Goal: Task Accomplishment & Management: Use online tool/utility

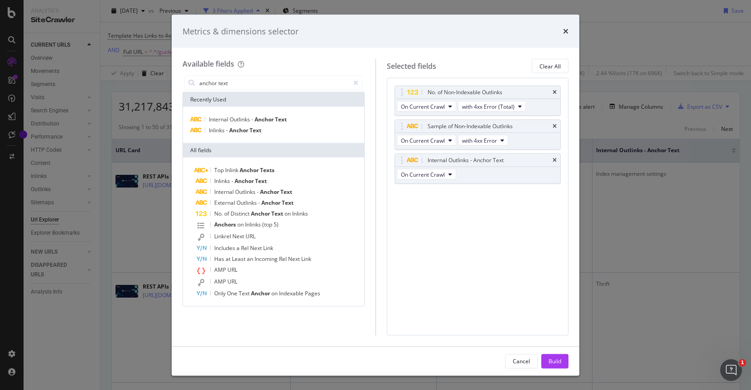
scroll to position [215, 0]
click at [513, 359] on div "Cancel" at bounding box center [521, 361] width 17 height 8
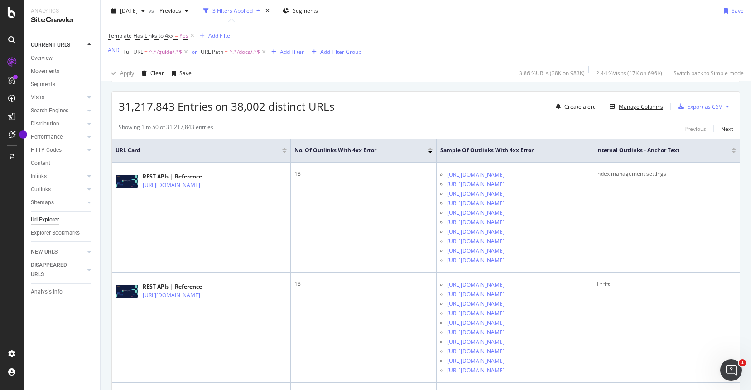
scroll to position [0, 0]
click at [709, 106] on div "Export as CSV" at bounding box center [704, 107] width 35 height 8
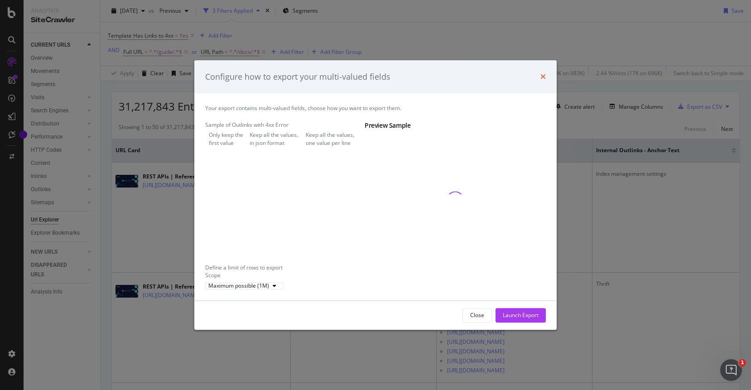
click at [542, 73] on icon "times" at bounding box center [542, 76] width 5 height 7
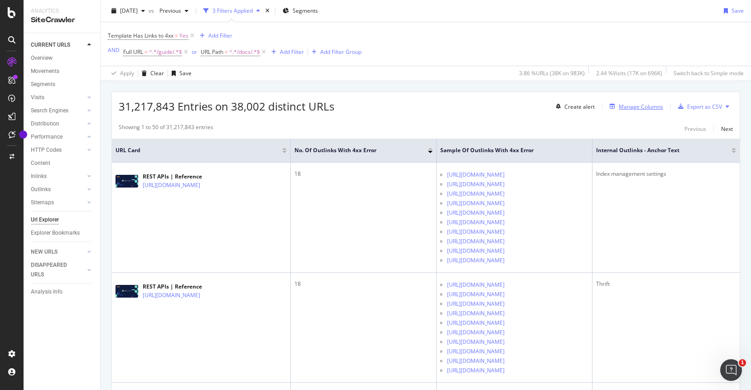
click at [622, 105] on div "Manage Columns" at bounding box center [640, 107] width 44 height 8
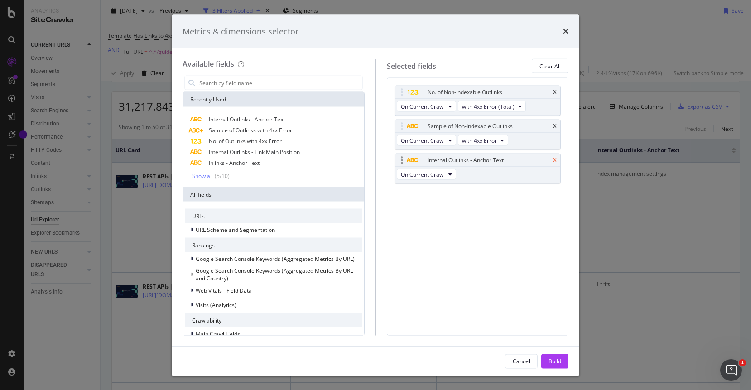
click at [553, 162] on icon "times" at bounding box center [554, 160] width 4 height 5
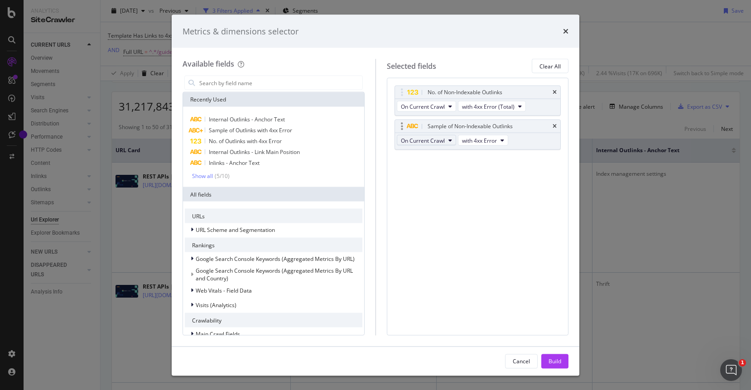
click at [433, 138] on span "On Current Crawl" at bounding box center [423, 140] width 44 height 8
click at [446, 139] on button "On Current Crawl" at bounding box center [426, 140] width 59 height 11
click at [204, 177] on div "Show all" at bounding box center [202, 175] width 21 height 6
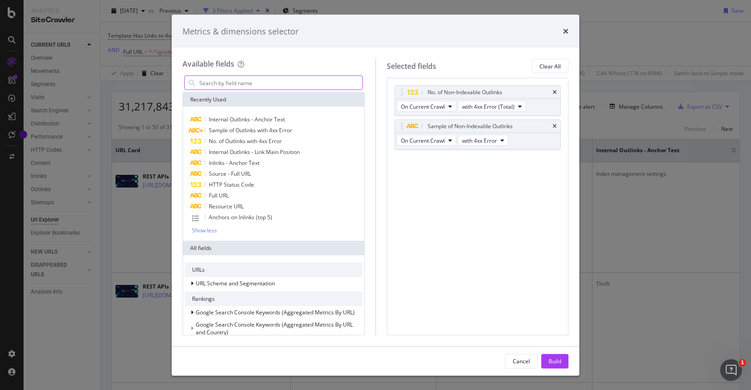
click at [245, 84] on input "modal" at bounding box center [280, 83] width 164 height 14
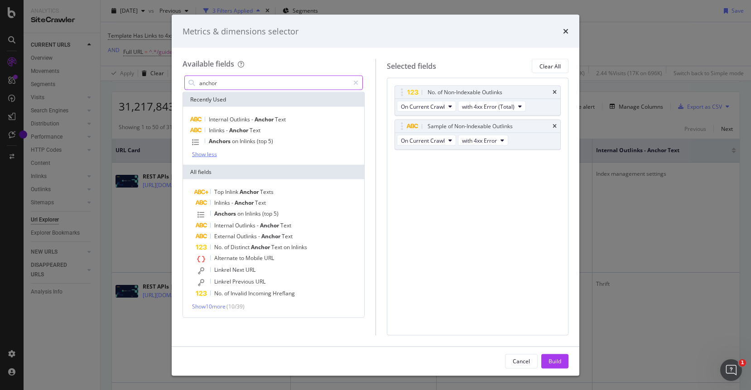
type input "anchor"
click at [209, 157] on div "Show less" at bounding box center [204, 154] width 25 height 6
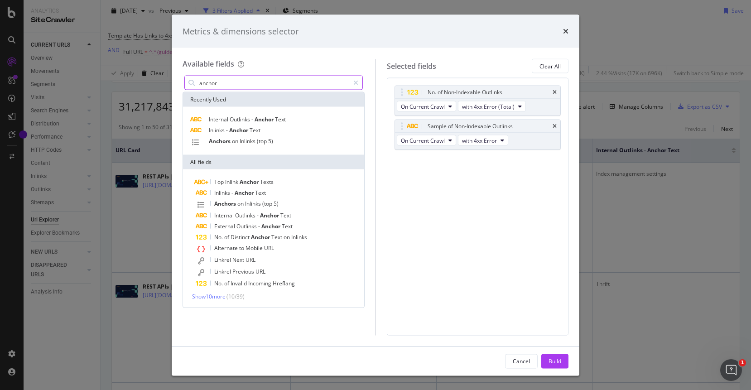
click at [256, 79] on input "anchor" at bounding box center [273, 83] width 151 height 14
type input "t"
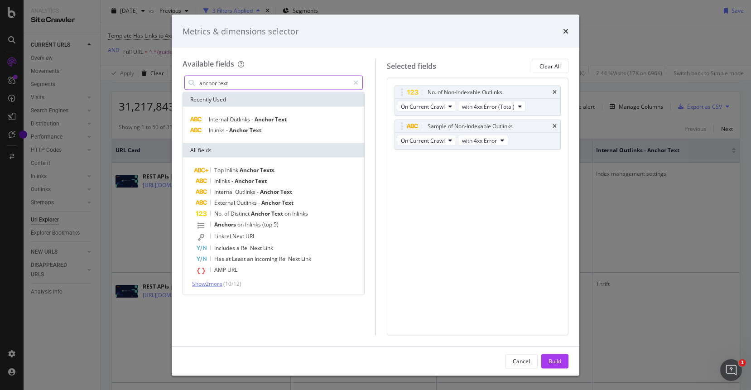
type input "anchor text"
click at [215, 285] on span "Show 2 more" at bounding box center [207, 284] width 30 height 8
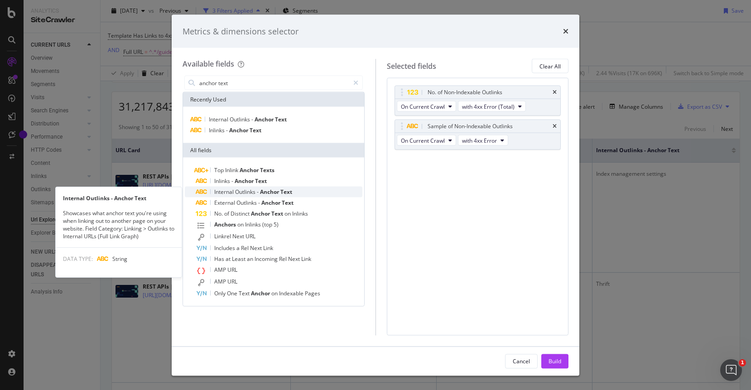
click at [242, 192] on span "Outlinks" at bounding box center [246, 192] width 22 height 8
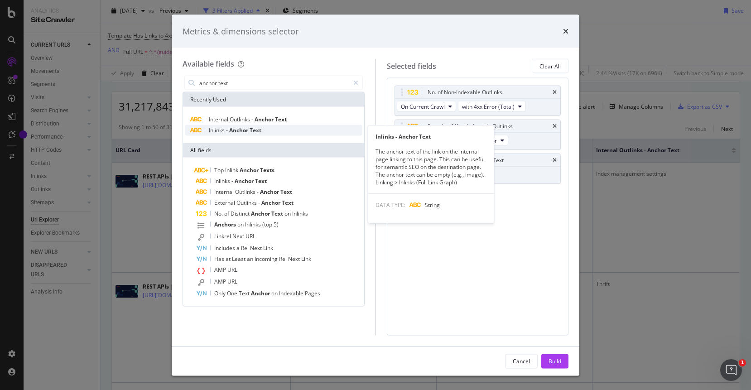
click at [243, 131] on span "Anchor" at bounding box center [239, 130] width 20 height 8
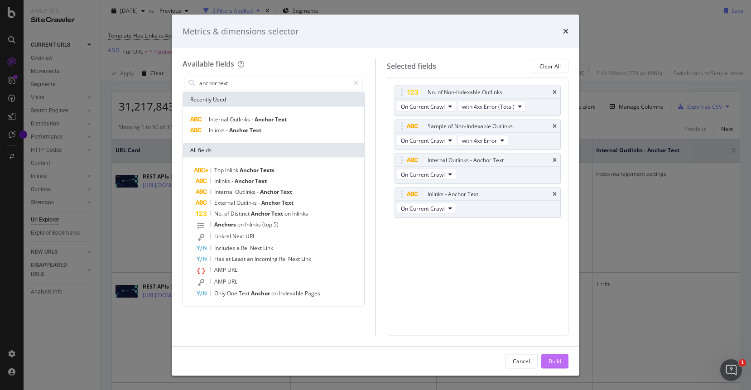
click at [560, 360] on div "Build" at bounding box center [554, 361] width 13 height 8
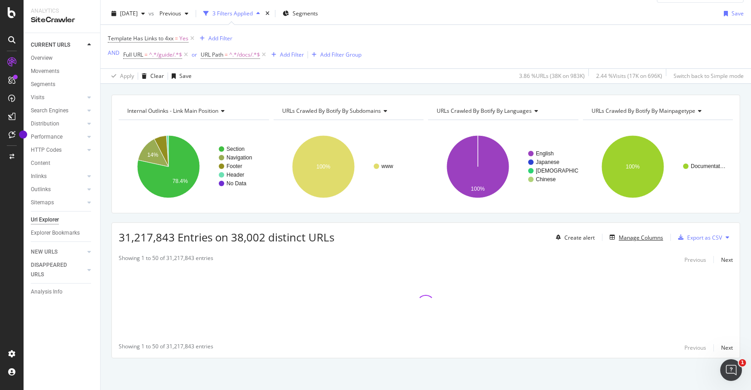
scroll to position [21, 0]
click at [646, 237] on div "Manage Columns" at bounding box center [640, 238] width 44 height 8
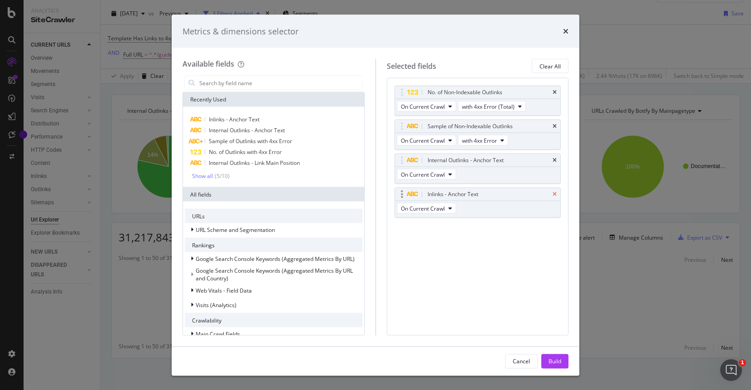
click at [554, 193] on icon "times" at bounding box center [554, 194] width 4 height 5
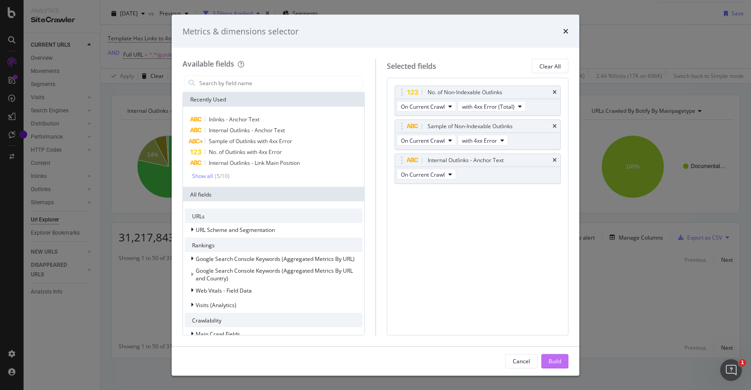
click at [546, 359] on button "Build" at bounding box center [554, 361] width 27 height 14
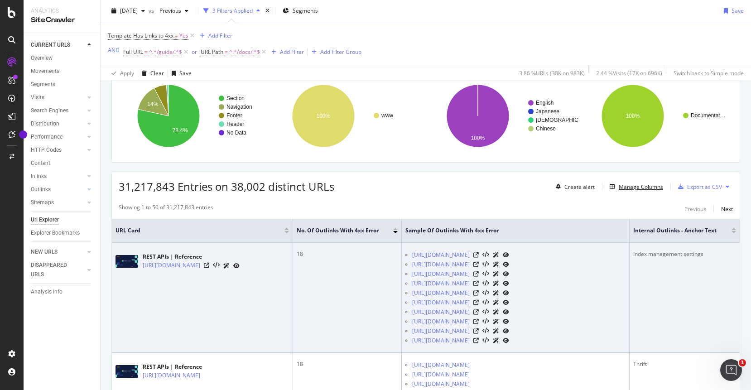
scroll to position [81, 0]
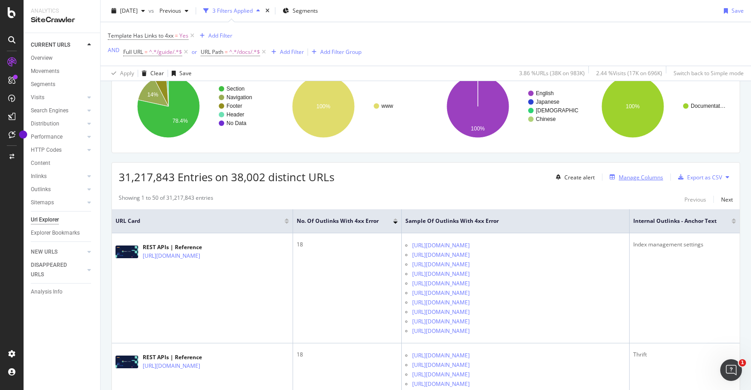
click at [647, 176] on div "Manage Columns" at bounding box center [640, 177] width 44 height 8
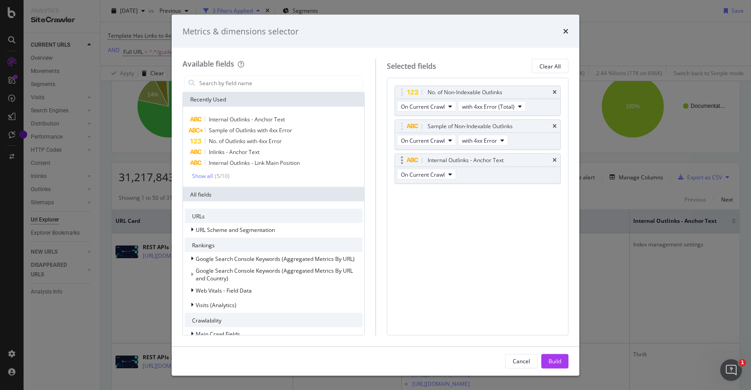
click at [557, 160] on div "Internal Outlinks - Anchor Text" at bounding box center [478, 160] width 166 height 13
click at [268, 89] on div "modal" at bounding box center [273, 83] width 178 height 14
drag, startPoint x: 553, startPoint y: 161, endPoint x: 536, endPoint y: 159, distance: 17.3
click at [553, 161] on icon "times" at bounding box center [554, 160] width 4 height 5
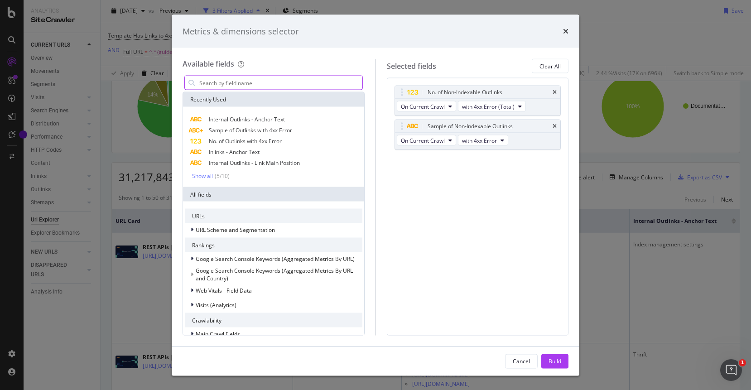
click at [301, 79] on input "modal" at bounding box center [280, 83] width 164 height 14
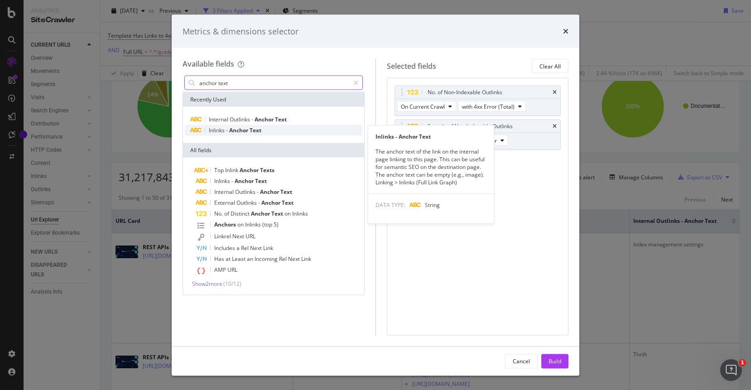
type input "anchor text"
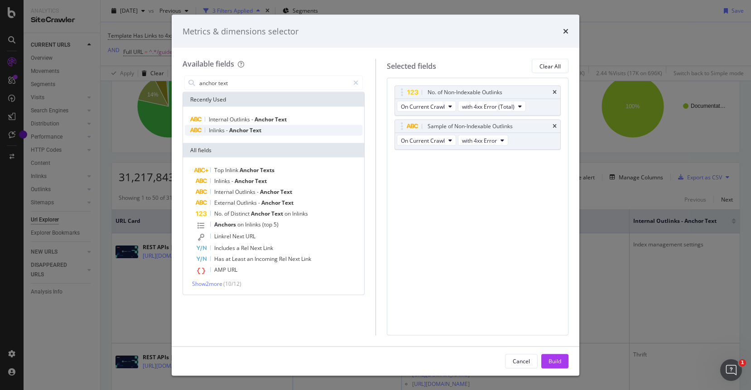
click at [231, 130] on span "Anchor" at bounding box center [239, 130] width 20 height 8
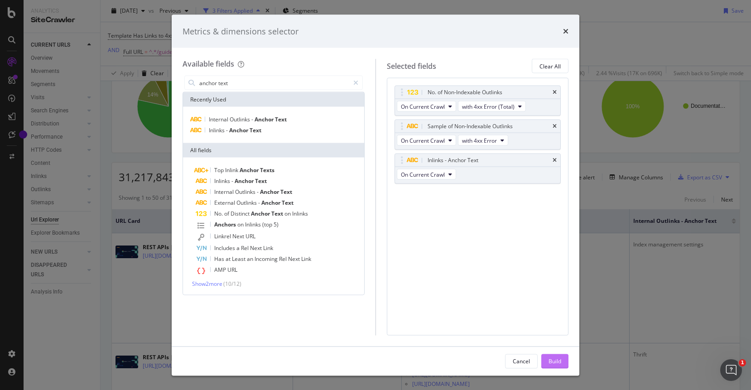
click at [556, 363] on div "Build" at bounding box center [554, 361] width 13 height 8
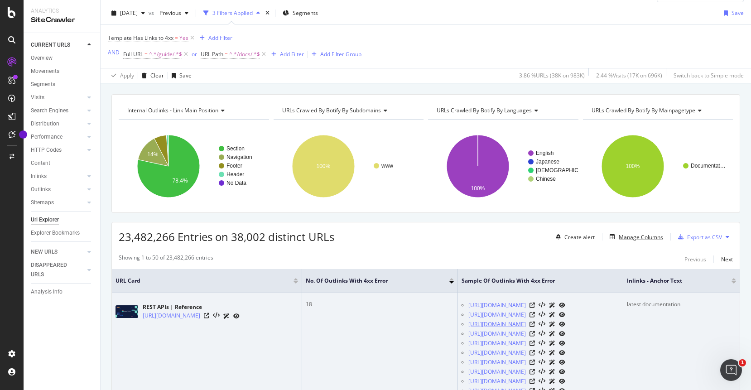
scroll to position [0, 14]
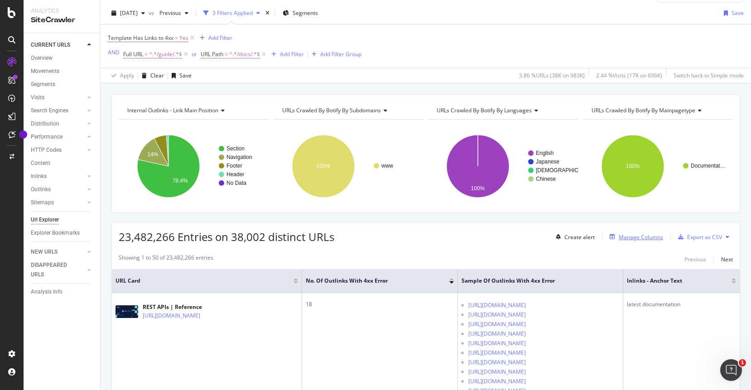
click at [640, 237] on div "Manage Columns" at bounding box center [640, 237] width 44 height 8
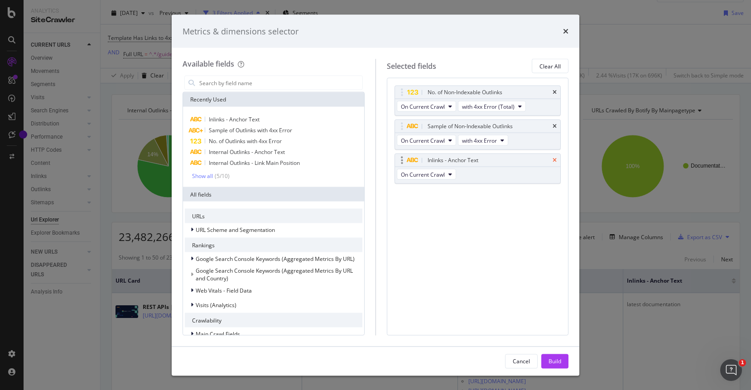
click at [555, 160] on icon "times" at bounding box center [554, 160] width 4 height 5
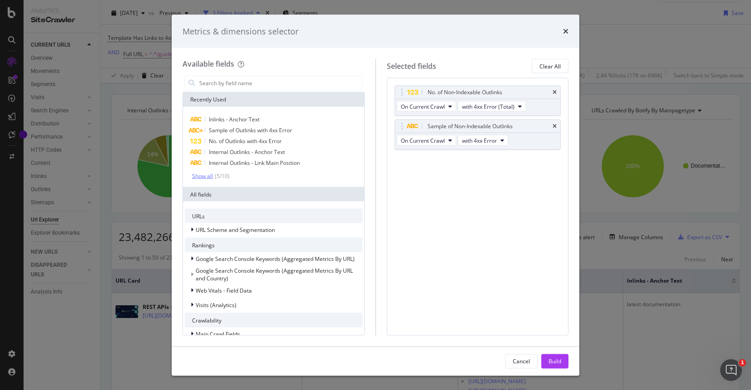
click at [205, 177] on div "Show all" at bounding box center [202, 175] width 21 height 6
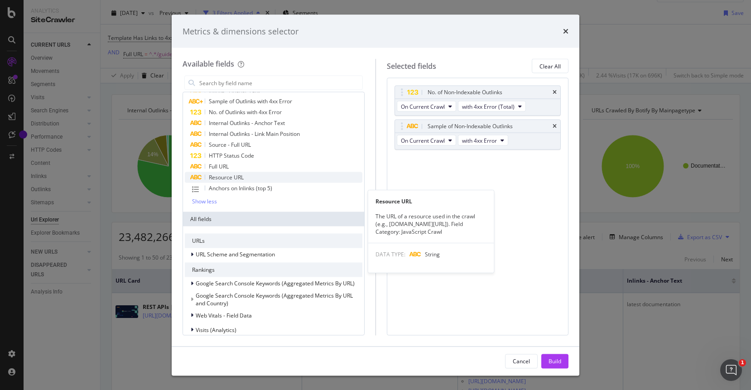
scroll to position [0, 0]
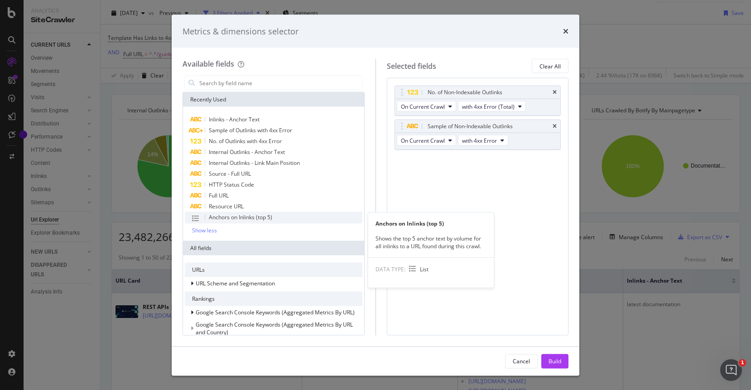
click at [242, 216] on span "Anchors on Inlinks (top 5)" at bounding box center [240, 217] width 63 height 8
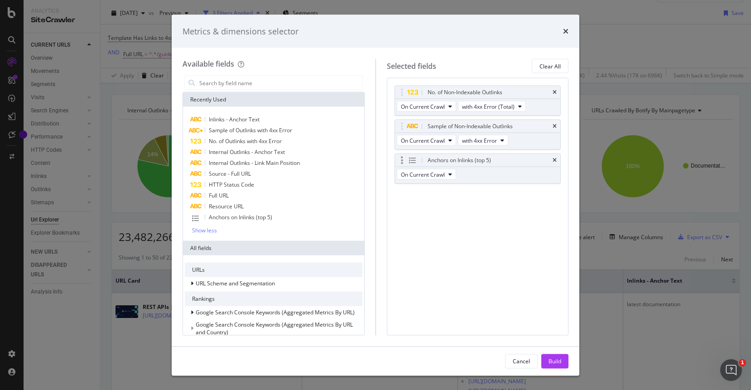
click at [455, 175] on div "On Current Crawl" at bounding box center [427, 175] width 65 height 16
click at [444, 175] on span "On Current Crawl" at bounding box center [423, 174] width 44 height 8
click at [554, 160] on icon "times" at bounding box center [554, 160] width 4 height 5
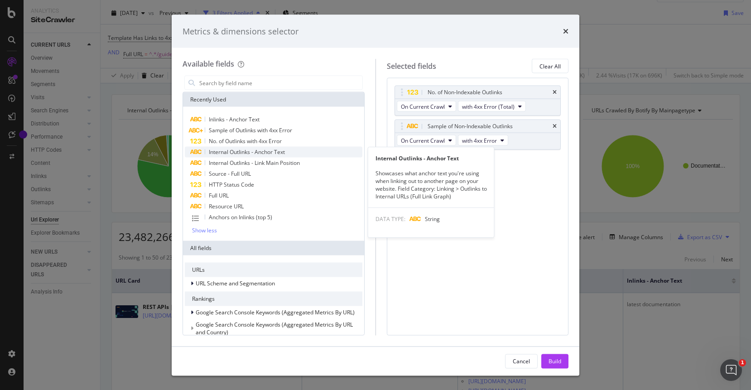
click at [232, 153] on span "Internal Outlinks - Anchor Text" at bounding box center [247, 152] width 76 height 8
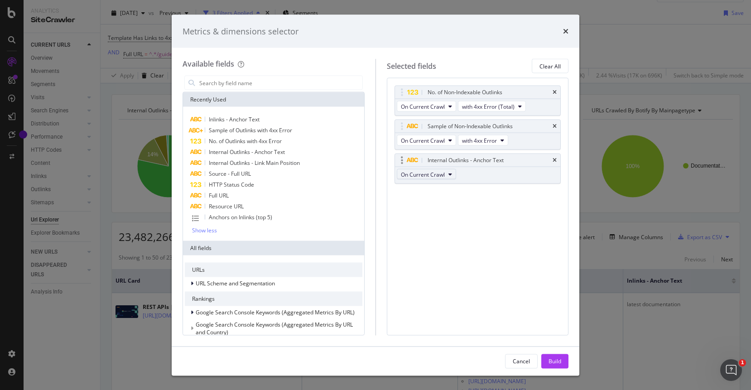
click at [450, 172] on icon "modal" at bounding box center [450, 174] width 4 height 5
click at [555, 161] on icon "times" at bounding box center [554, 160] width 4 height 5
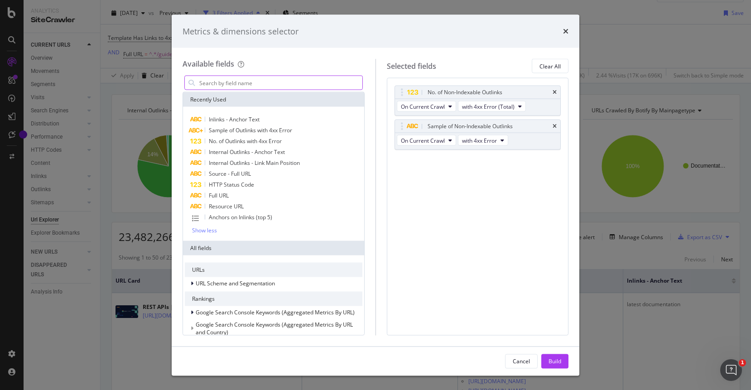
click at [253, 81] on input "modal" at bounding box center [280, 83] width 164 height 14
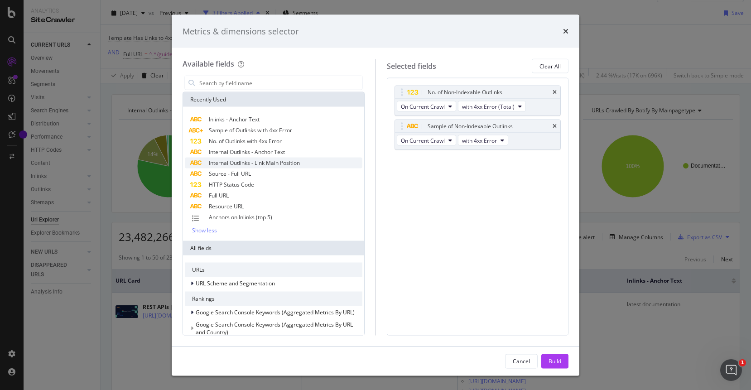
click at [267, 163] on span "Internal Outlinks - Link Main Position" at bounding box center [254, 163] width 91 height 8
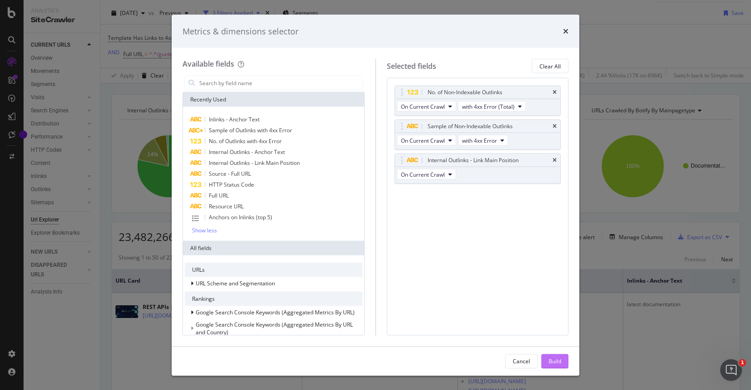
click at [564, 361] on button "Build" at bounding box center [554, 361] width 27 height 14
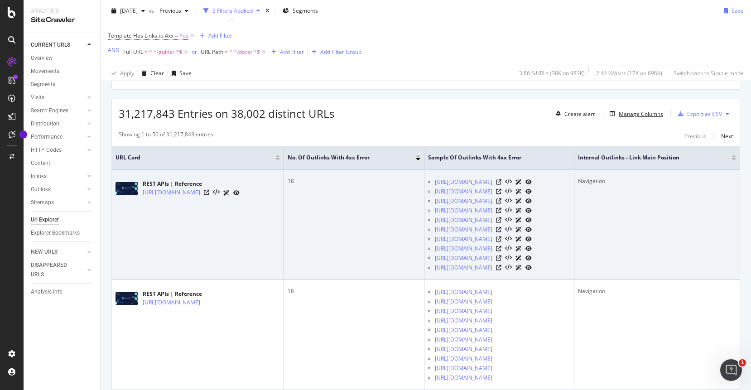
scroll to position [138, 0]
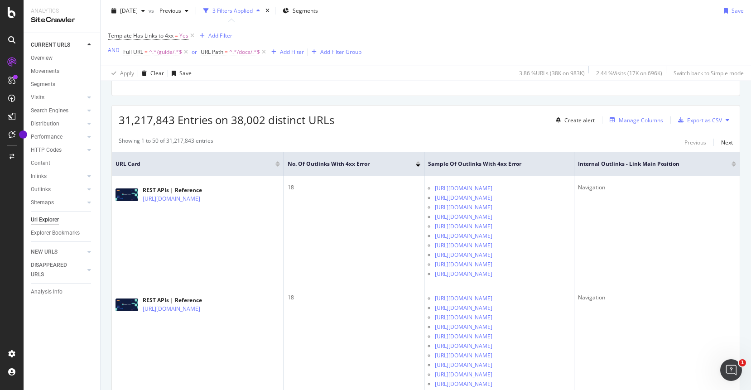
click at [649, 120] on div "Manage Columns" at bounding box center [640, 120] width 44 height 8
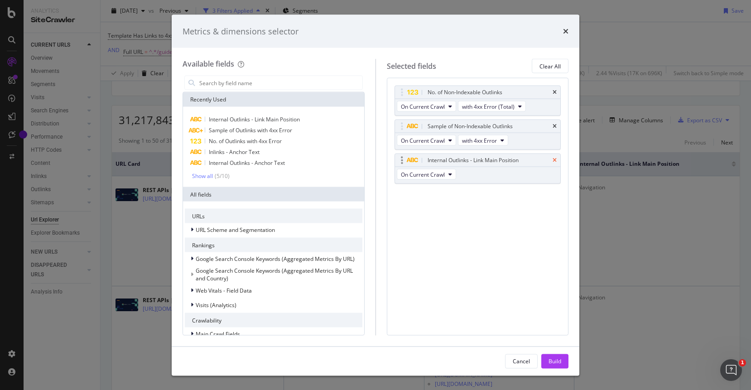
click at [554, 159] on icon "times" at bounding box center [554, 160] width 4 height 5
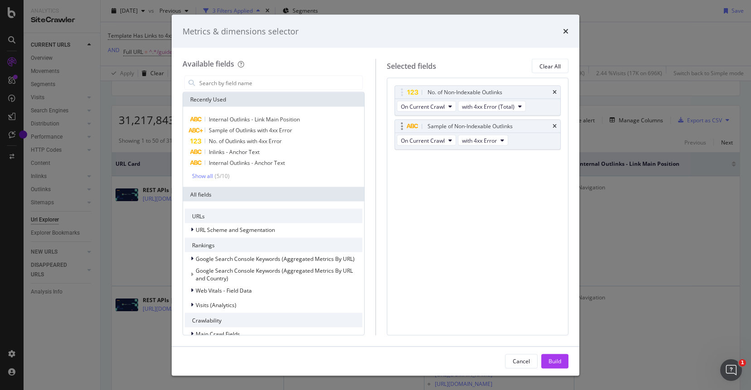
click at [527, 139] on div "Sample of Non-Indexable Outlinks On Current Crawl with 4xx Error" at bounding box center [477, 135] width 167 height 30
click at [227, 83] on input "modal" at bounding box center [280, 83] width 164 height 14
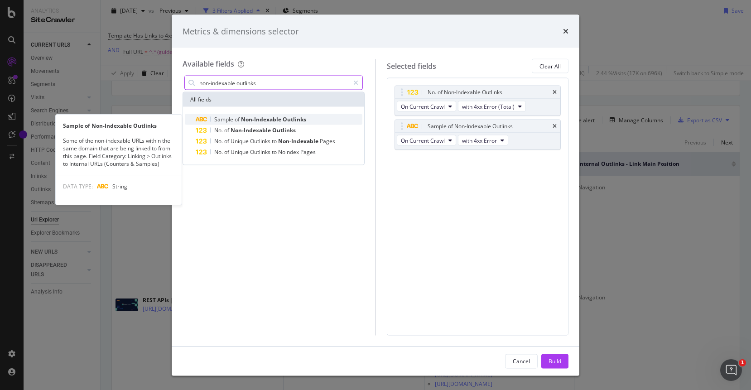
type input "non-indexable outlinks"
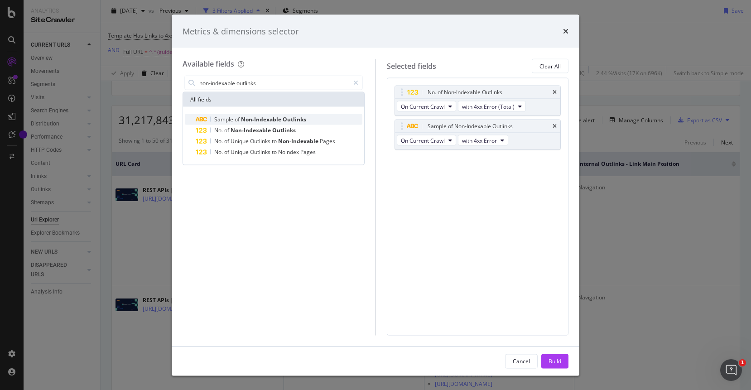
click at [259, 120] on span "Non-Indexable" at bounding box center [262, 119] width 42 height 8
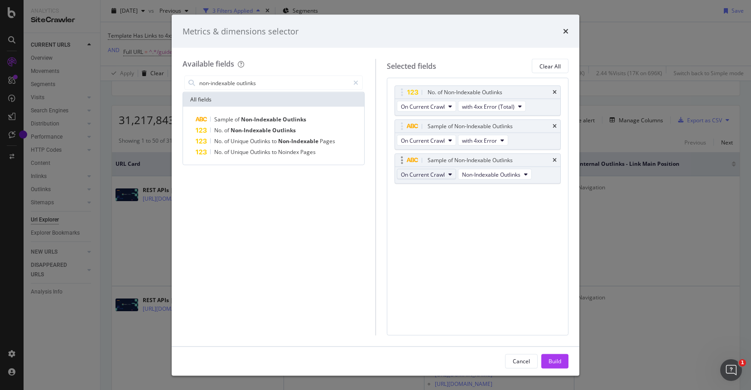
click at [441, 177] on span "On Current Crawl" at bounding box center [423, 174] width 44 height 8
click at [502, 174] on span "Non-Indexable Outlinks" at bounding box center [491, 174] width 58 height 8
click at [435, 222] on div "No. of Non-Indexable Outlinks On Current Crawl with 4xx Error (Total) Sample of…" at bounding box center [478, 206] width 182 height 257
click at [555, 160] on icon "times" at bounding box center [554, 160] width 4 height 5
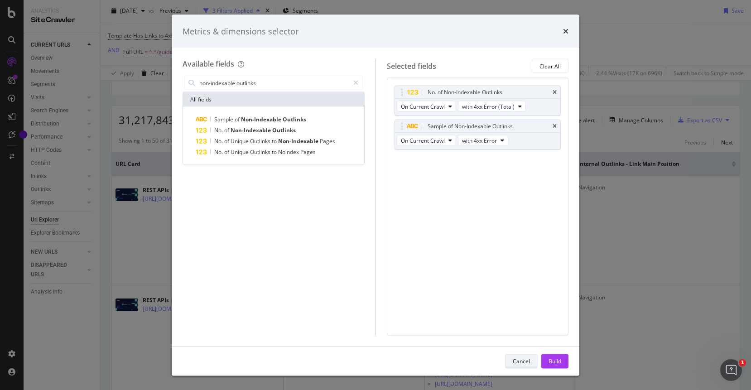
click at [525, 359] on div "Cancel" at bounding box center [521, 361] width 17 height 8
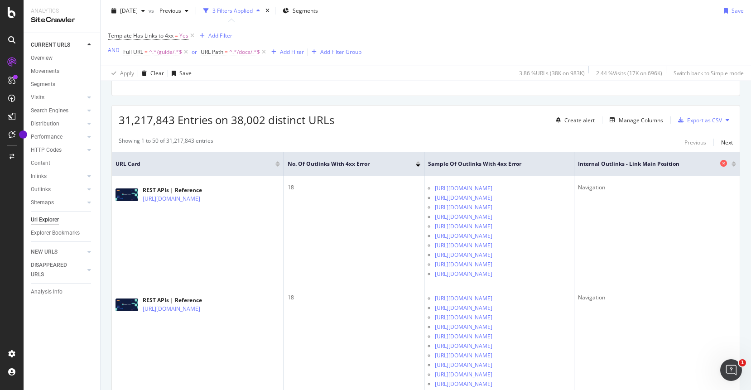
scroll to position [0, 60]
click at [724, 165] on icon at bounding box center [723, 163] width 7 height 7
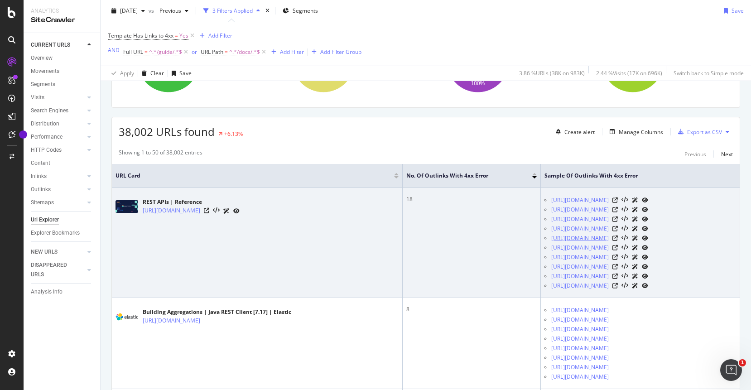
scroll to position [164, 0]
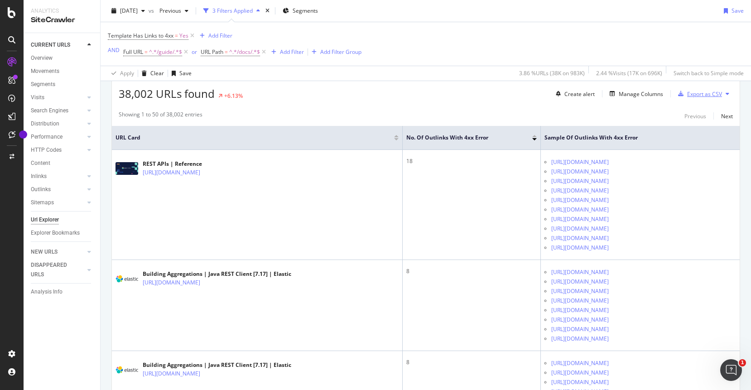
click at [716, 94] on div "Export as CSV" at bounding box center [704, 94] width 35 height 8
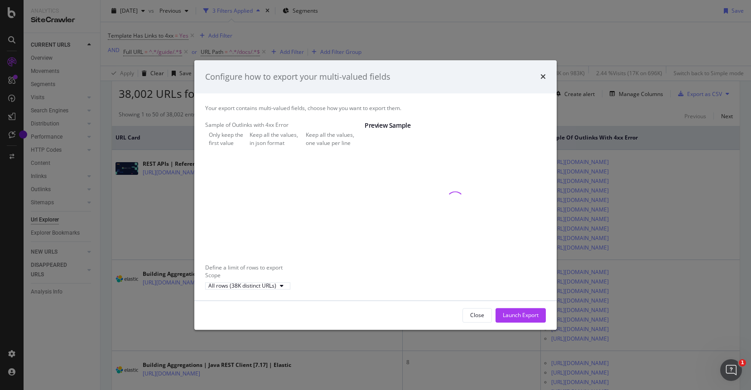
click at [262, 142] on div "Keep all the values, in json format" at bounding box center [275, 138] width 53 height 15
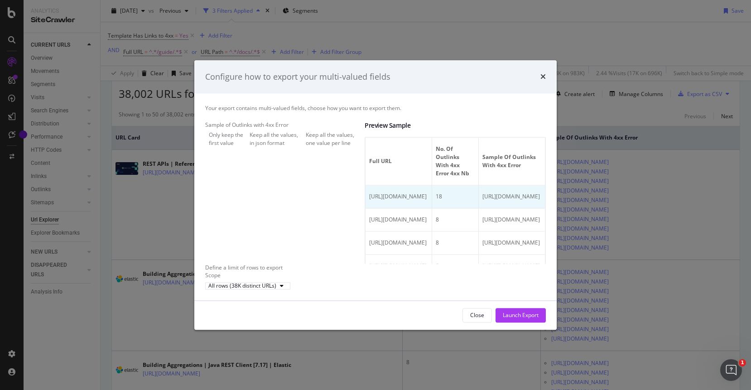
scroll to position [0, 0]
click at [246, 133] on div "Only keep the first value" at bounding box center [227, 138] width 37 height 15
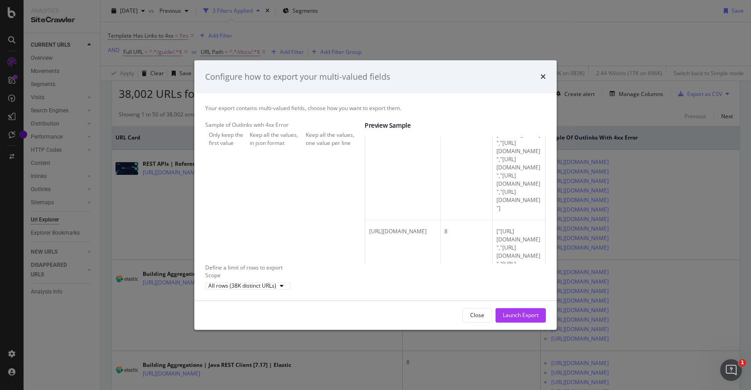
scroll to position [203, 0]
click at [291, 143] on div "Keep all the values, in json format" at bounding box center [275, 138] width 53 height 15
click at [306, 147] on div "Keep all the values, one value per line" at bounding box center [335, 138] width 59 height 15
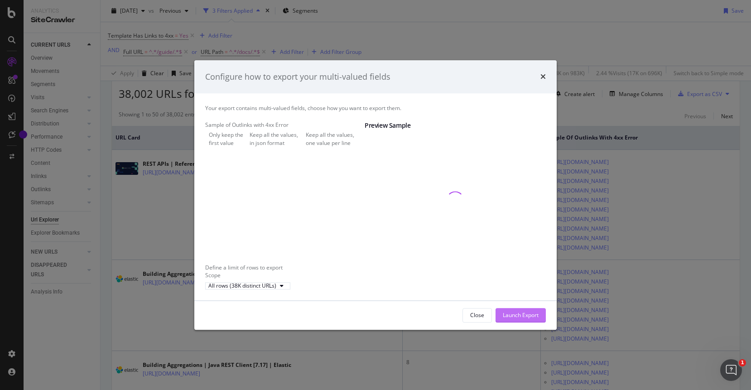
click at [523, 319] on div "Launch Export" at bounding box center [521, 315] width 36 height 8
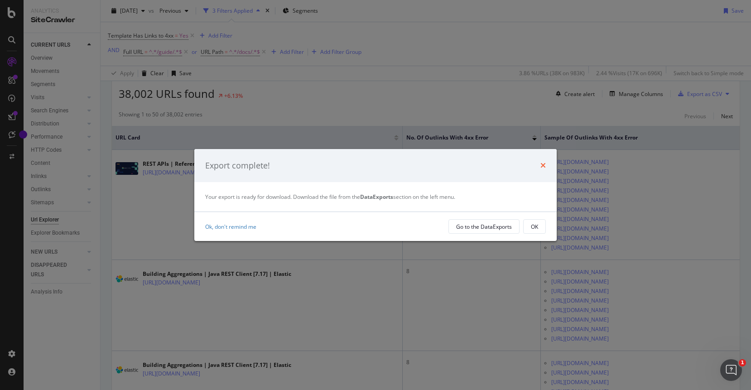
click at [541, 166] on icon "times" at bounding box center [542, 165] width 5 height 7
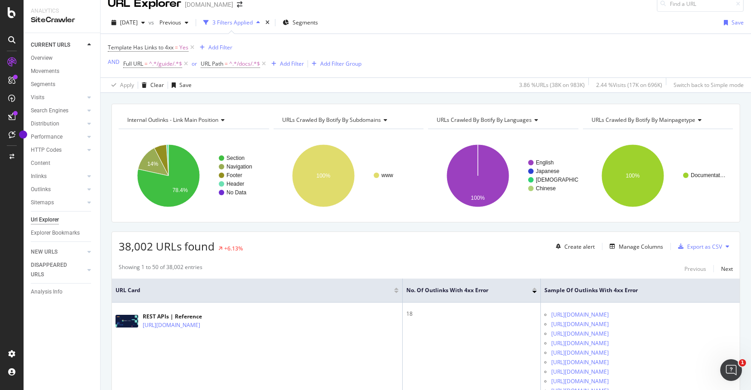
scroll to position [9, 0]
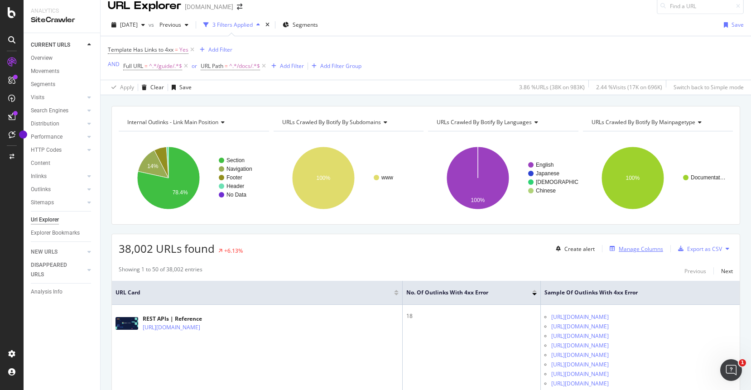
click at [652, 250] on div "Manage Columns" at bounding box center [640, 249] width 44 height 8
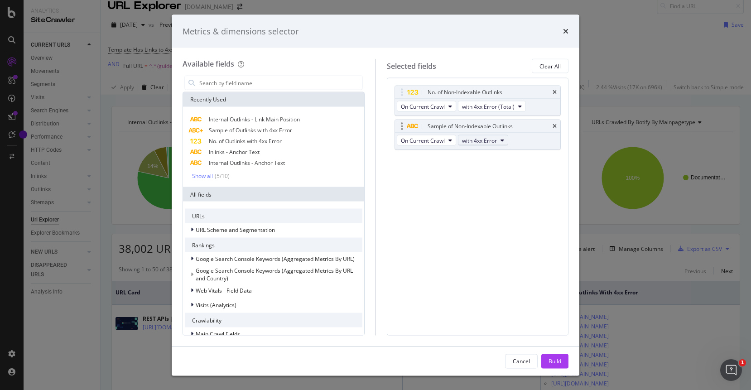
click at [484, 139] on span "with 4xx Error" at bounding box center [479, 140] width 35 height 8
click at [413, 172] on div "No. of Non-Indexable Outlinks On Current Crawl with 4xx Error (Total) Sample of…" at bounding box center [478, 206] width 182 height 257
click at [293, 81] on input "modal" at bounding box center [280, 83] width 164 height 14
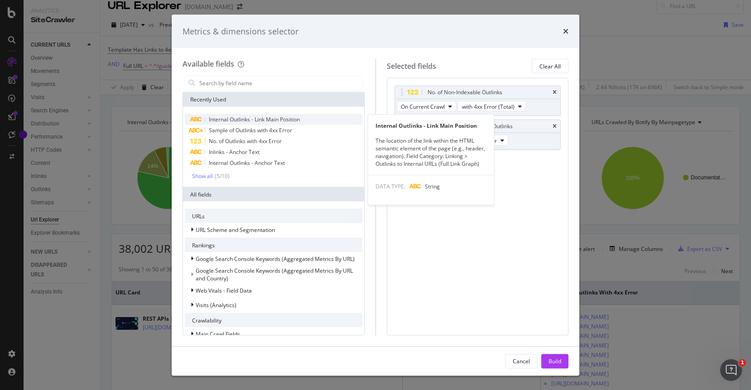
click at [251, 119] on span "Internal Outlinks - Link Main Position" at bounding box center [254, 119] width 91 height 8
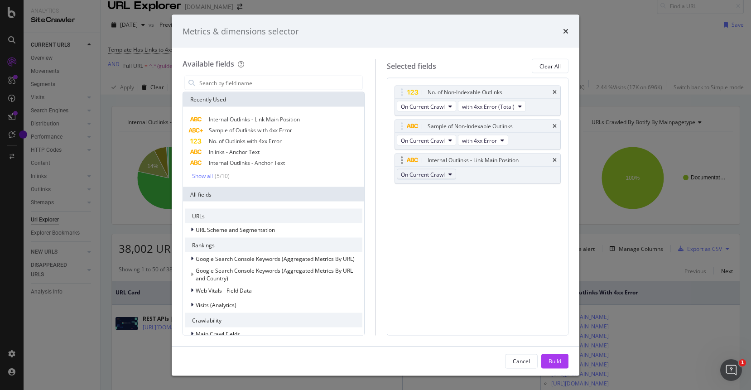
click at [446, 177] on button "On Current Crawl" at bounding box center [426, 174] width 59 height 11
click at [450, 176] on icon "modal" at bounding box center [450, 174] width 4 height 5
click at [554, 162] on icon "times" at bounding box center [554, 160] width 4 height 5
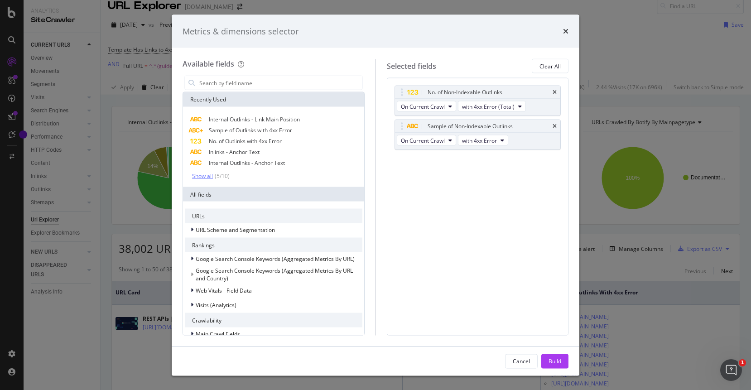
click at [209, 176] on div "Show all" at bounding box center [202, 175] width 21 height 6
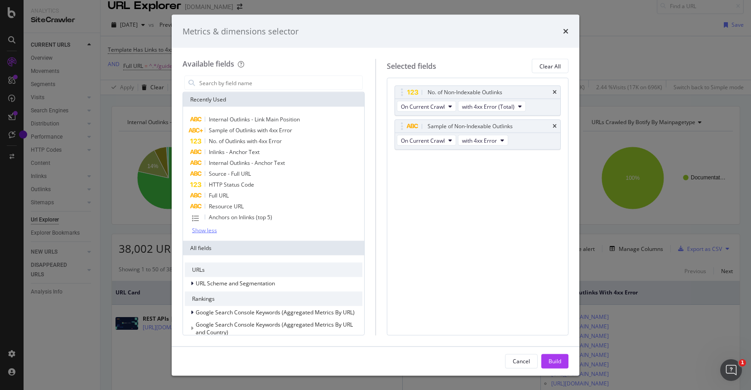
click at [209, 230] on div "Show less" at bounding box center [204, 230] width 25 height 6
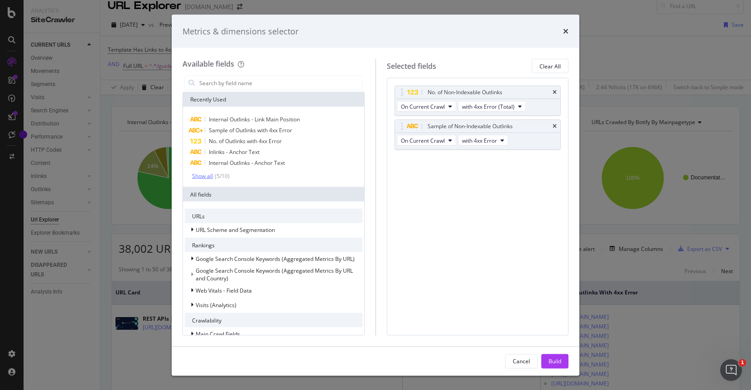
click at [208, 175] on div "Show all" at bounding box center [202, 175] width 21 height 6
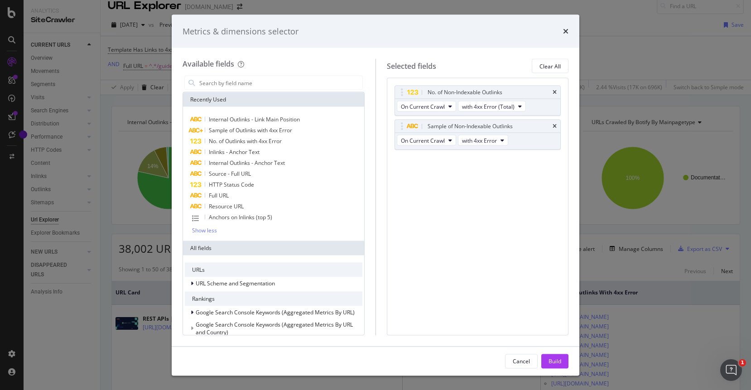
click at [155, 104] on div "Metrics & dimensions selector Available fields Recently Used Internal Outlinks …" at bounding box center [375, 195] width 751 height 390
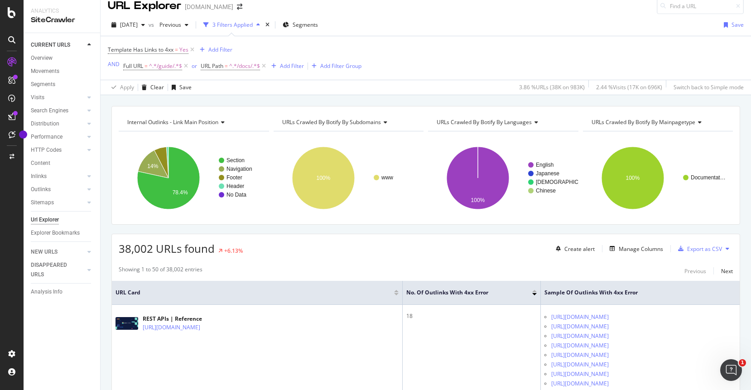
click at [11, 43] on div at bounding box center [12, 40] width 14 height 14
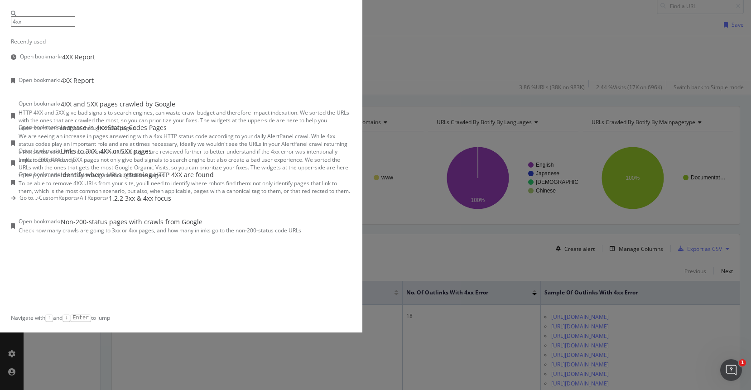
type input "4xx"
click at [214, 179] on div "Identify where URLs returning HTTP 4XX are found" at bounding box center [137, 174] width 153 height 9
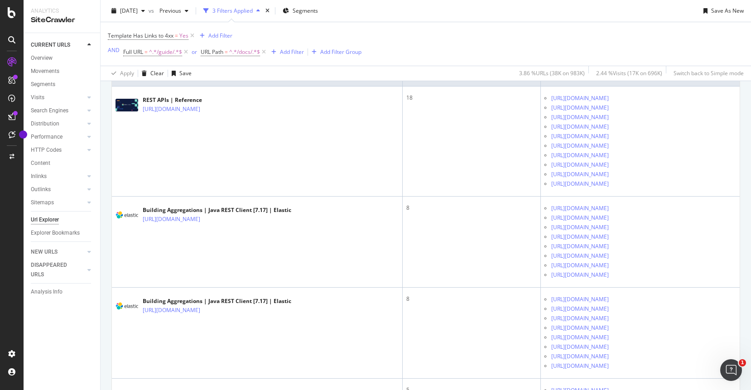
scroll to position [252, 0]
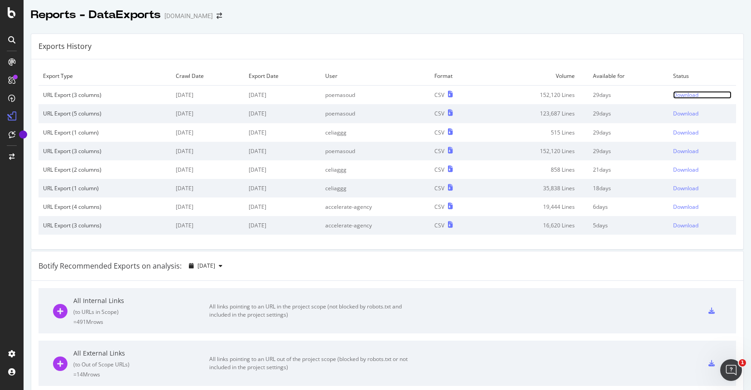
click at [692, 95] on div "Download" at bounding box center [685, 95] width 25 height 8
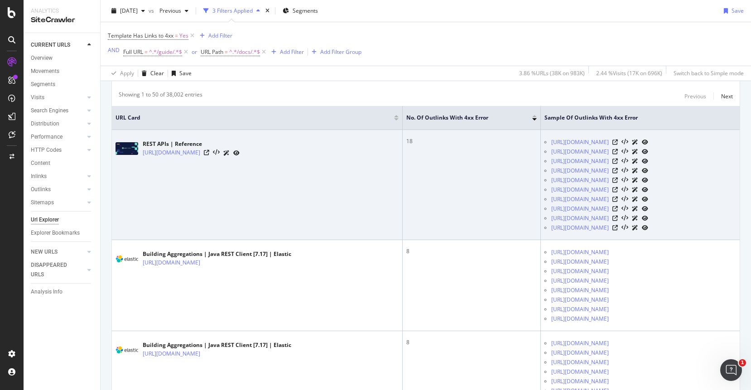
scroll to position [187, 0]
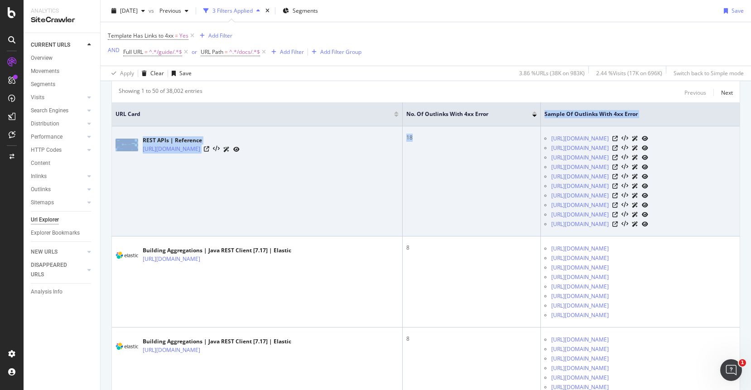
drag, startPoint x: 485, startPoint y: 114, endPoint x: 409, endPoint y: 150, distance: 84.2
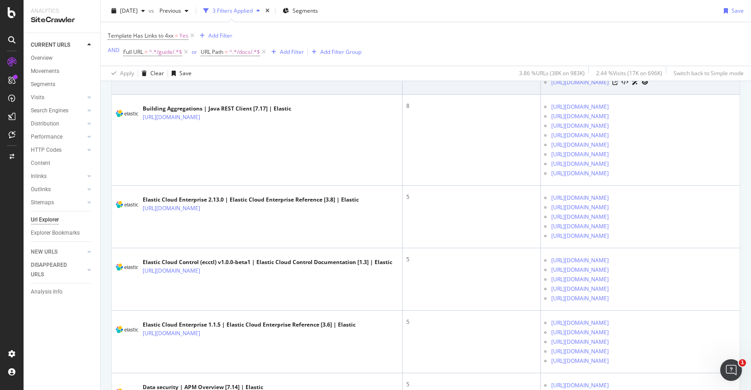
scroll to position [0, 0]
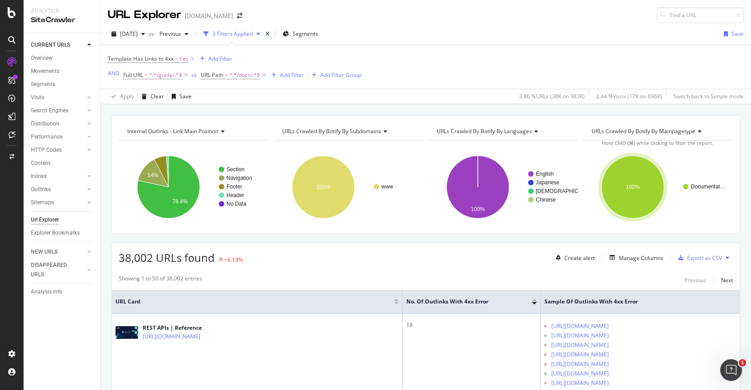
click at [573, 274] on div "Showing 1 to 50 of 38,002 entries Previous Next" at bounding box center [426, 279] width 628 height 11
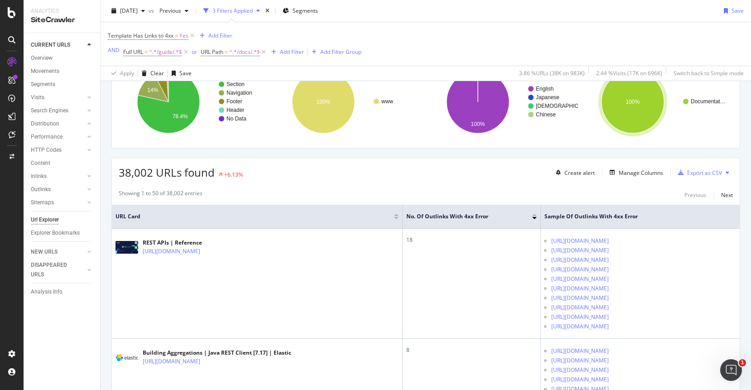
scroll to position [89, 0]
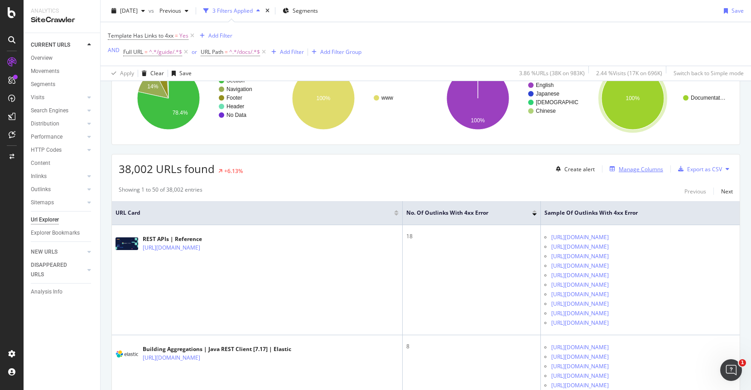
click at [641, 168] on div "Manage Columns" at bounding box center [640, 169] width 44 height 8
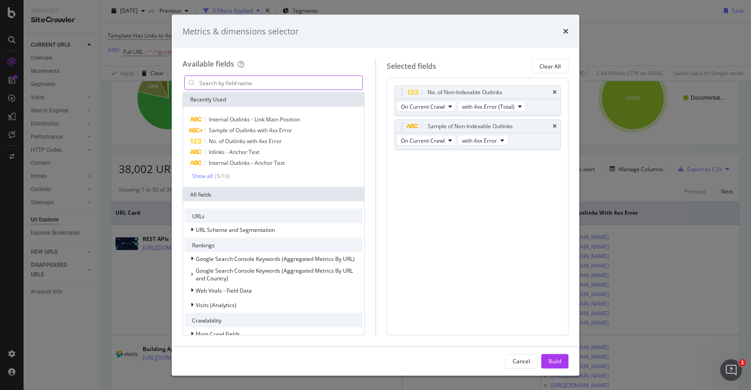
click at [306, 82] on input "modal" at bounding box center [280, 83] width 164 height 14
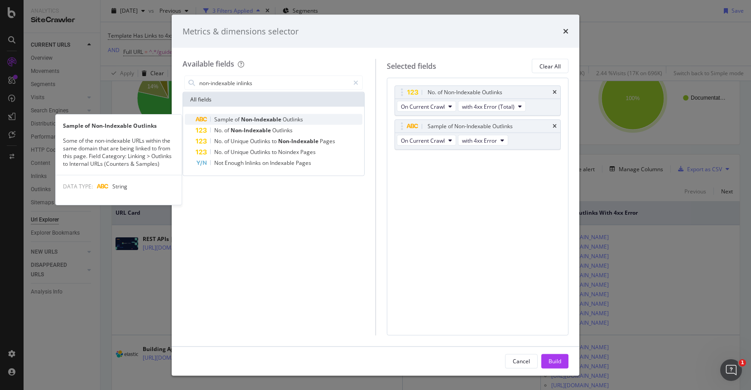
click at [258, 121] on span "Non-Indexable" at bounding box center [262, 119] width 42 height 8
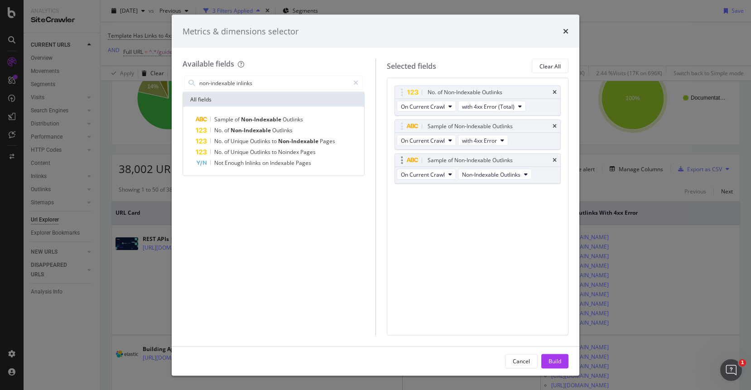
click at [557, 160] on div "Sample of Non-Indexable Outlinks" at bounding box center [478, 160] width 166 height 13
click at [554, 159] on icon "times" at bounding box center [554, 160] width 4 height 5
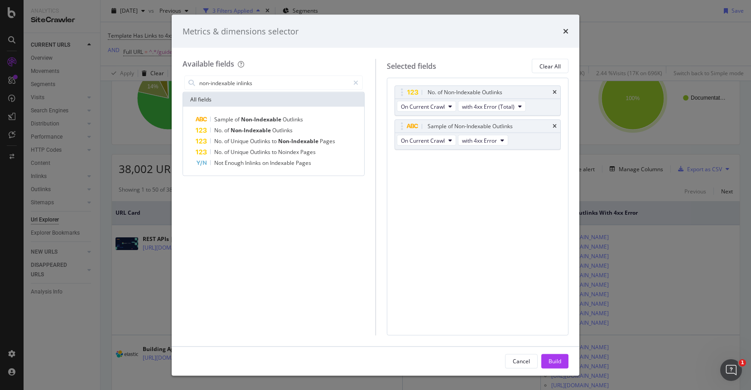
click at [255, 66] on div "Available fields" at bounding box center [273, 64] width 182 height 10
click at [250, 86] on input "non-indexable inlinks" at bounding box center [273, 83] width 151 height 14
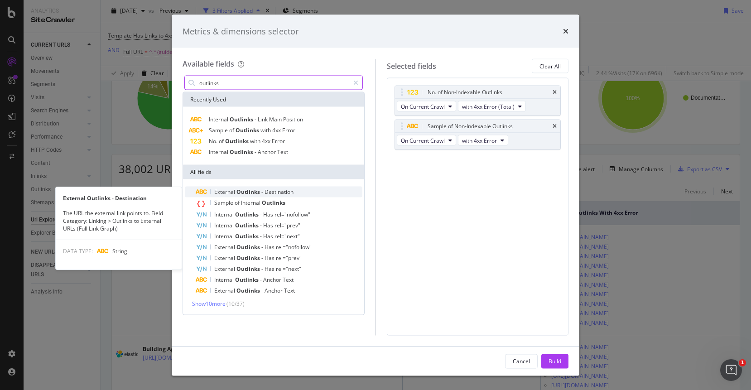
type input "outlinks"
click at [254, 192] on span "Outlinks" at bounding box center [248, 192] width 25 height 8
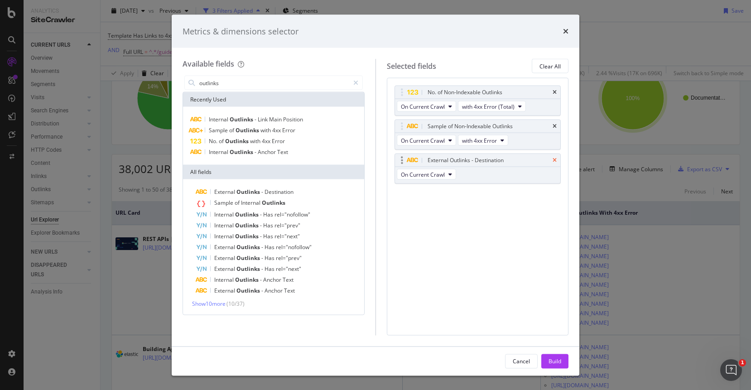
click at [553, 161] on icon "times" at bounding box center [554, 160] width 4 height 5
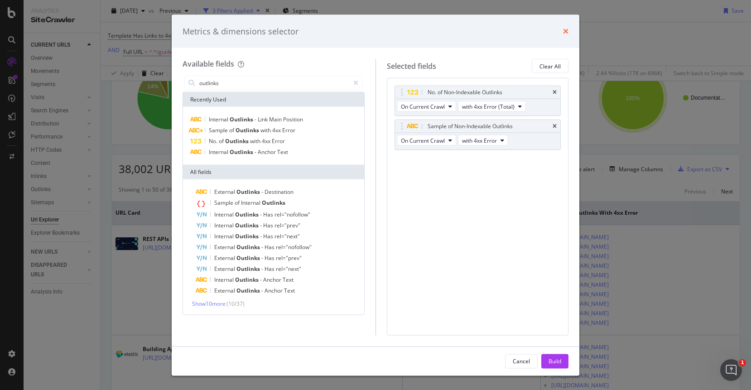
click at [565, 32] on icon "times" at bounding box center [565, 31] width 5 height 7
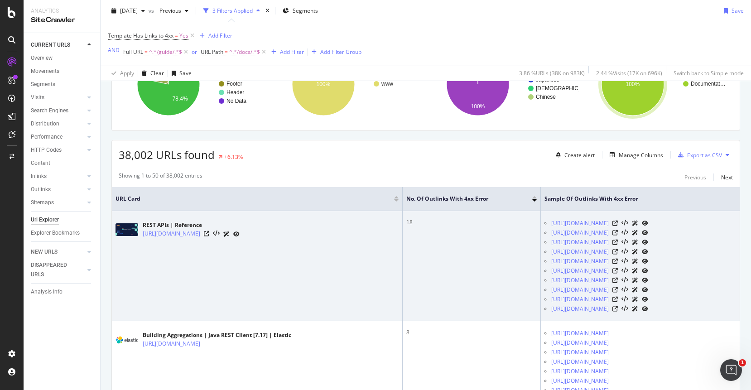
scroll to position [104, 0]
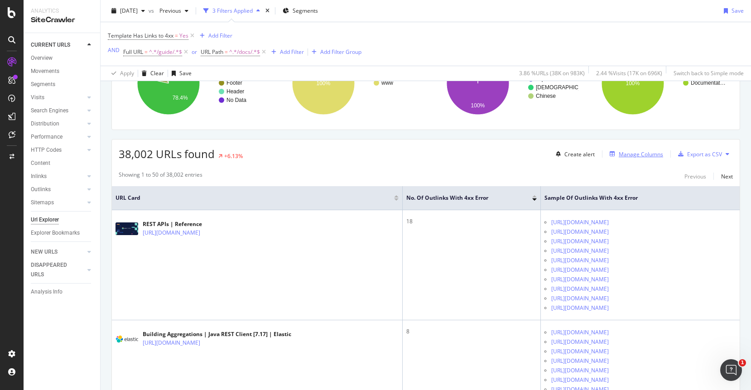
click at [647, 156] on div "Manage Columns" at bounding box center [640, 154] width 44 height 8
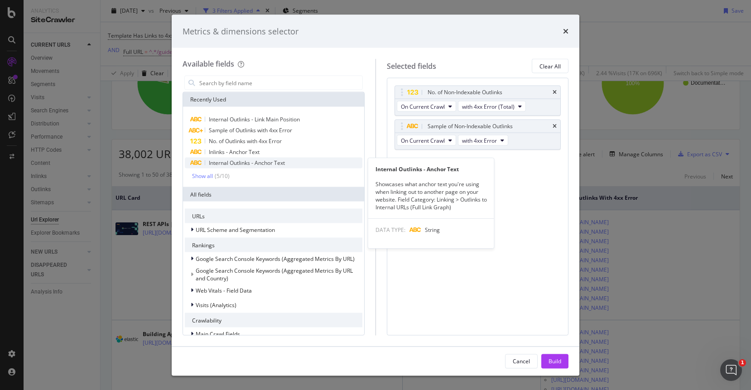
click at [254, 164] on span "Internal Outlinks - Anchor Text" at bounding box center [247, 163] width 76 height 8
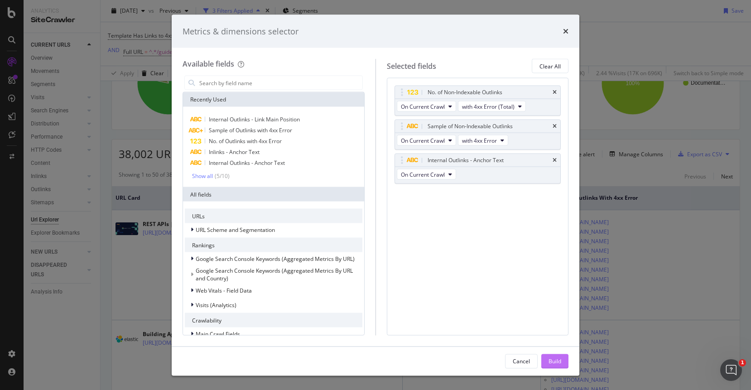
click at [546, 362] on button "Build" at bounding box center [554, 361] width 27 height 14
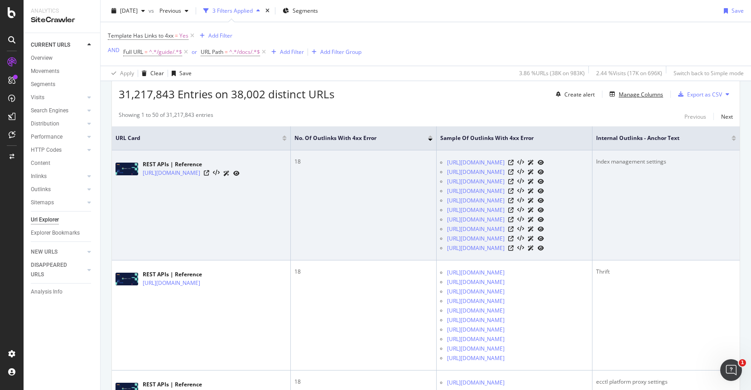
scroll to position [162, 0]
click at [209, 177] on icon at bounding box center [206, 174] width 5 height 5
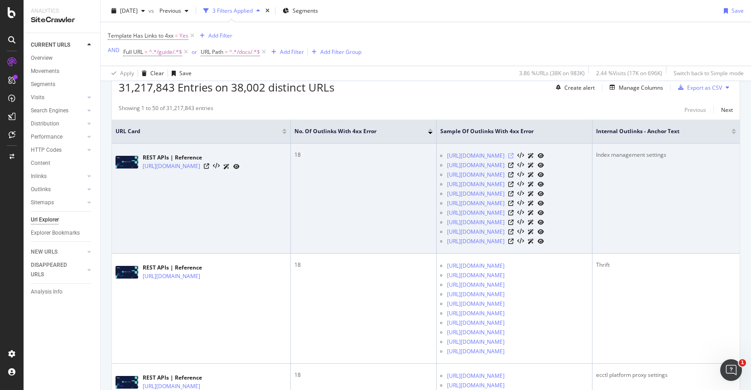
click at [513, 158] on icon at bounding box center [510, 155] width 5 height 5
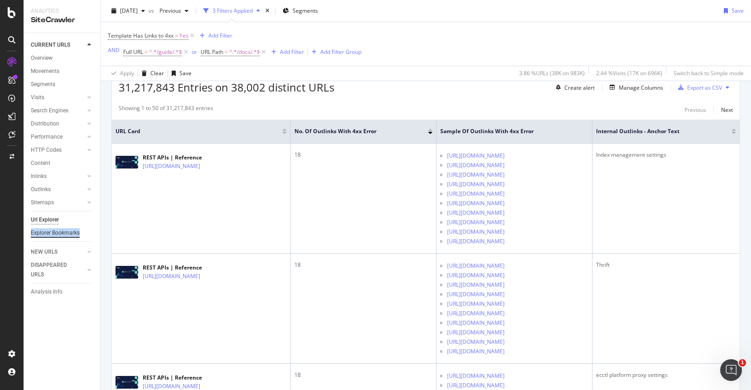
click at [43, 234] on div "Explorer Bookmarks" at bounding box center [55, 233] width 49 height 10
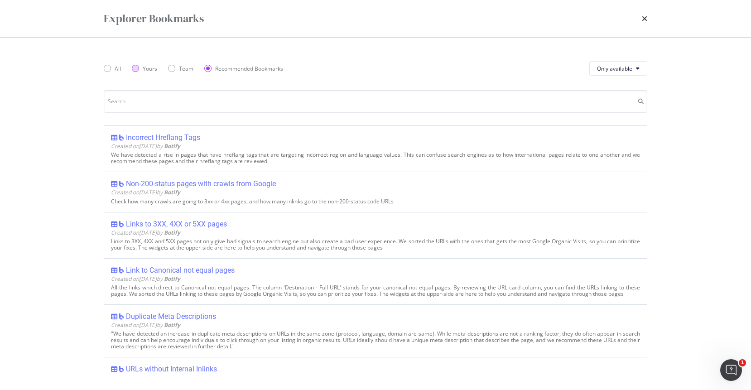
click at [140, 71] on div "Yours" at bounding box center [144, 69] width 25 height 8
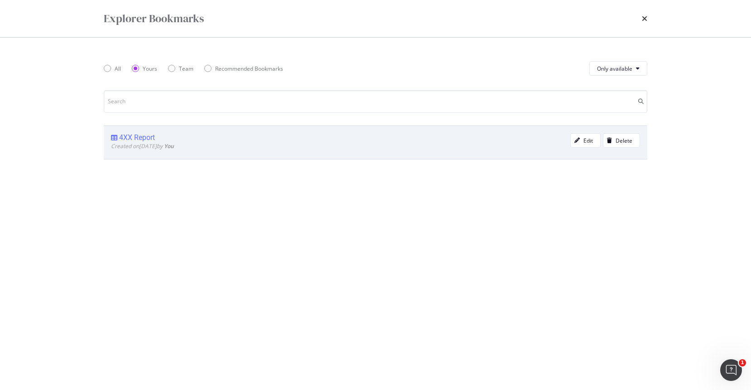
click at [144, 140] on div "4XX Report" at bounding box center [137, 137] width 36 height 9
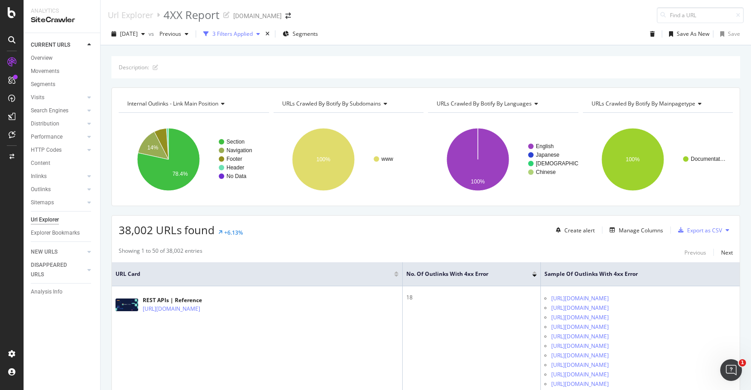
click at [253, 36] on div "3 Filters Applied" at bounding box center [232, 34] width 40 height 8
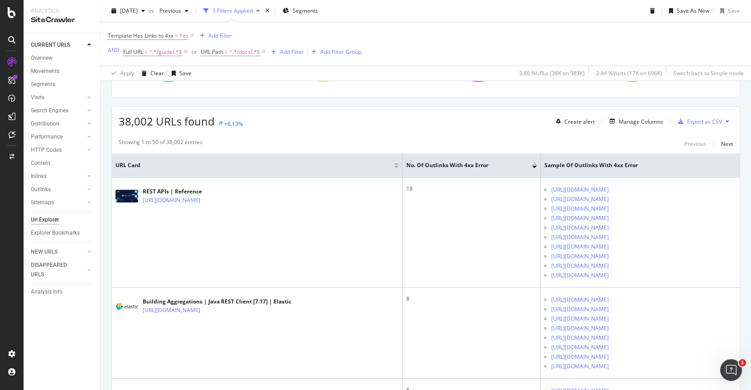
scroll to position [173, 0]
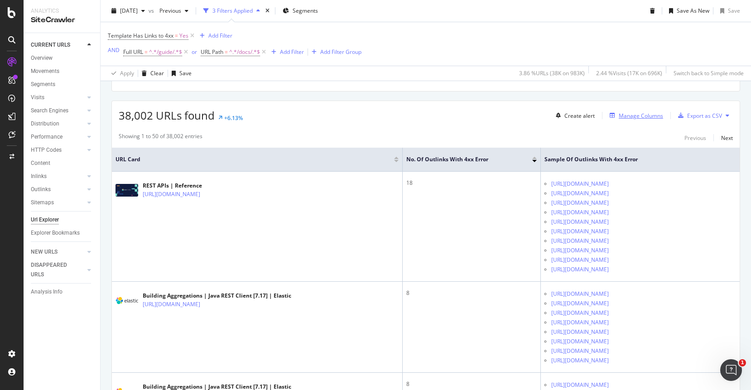
click at [649, 116] on div "Manage Columns" at bounding box center [640, 116] width 44 height 8
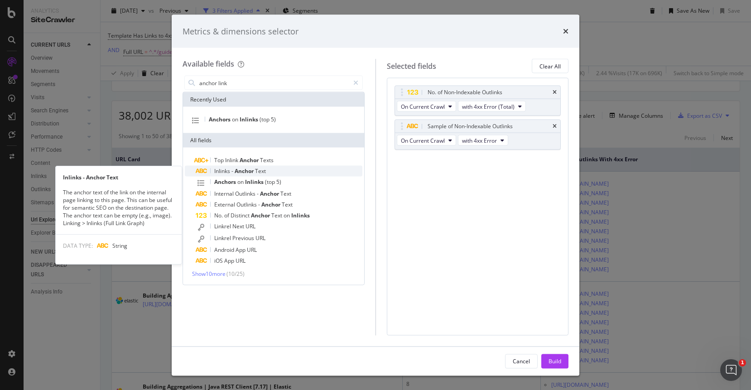
type input "anchor link"
click at [235, 172] on span "Anchor" at bounding box center [245, 171] width 20 height 8
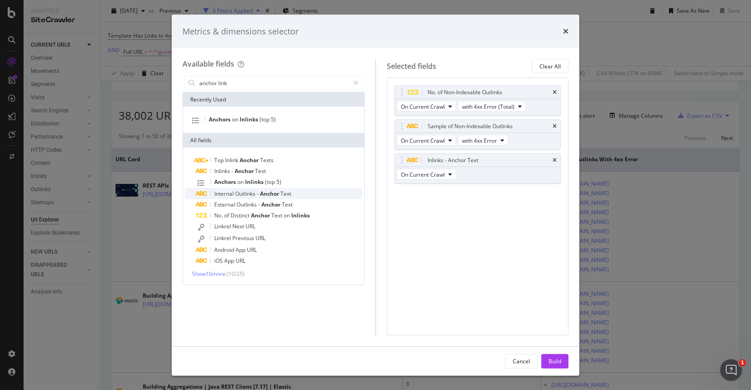
click at [239, 192] on span "Outlinks" at bounding box center [246, 194] width 22 height 8
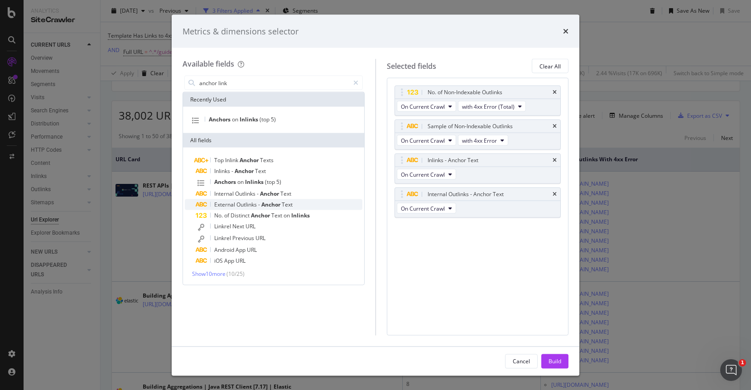
click at [241, 207] on span "Outlinks" at bounding box center [247, 205] width 22 height 8
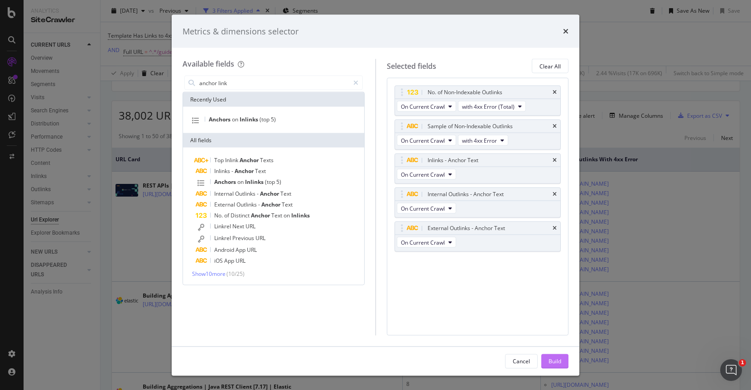
click at [555, 359] on div "Build" at bounding box center [554, 361] width 13 height 8
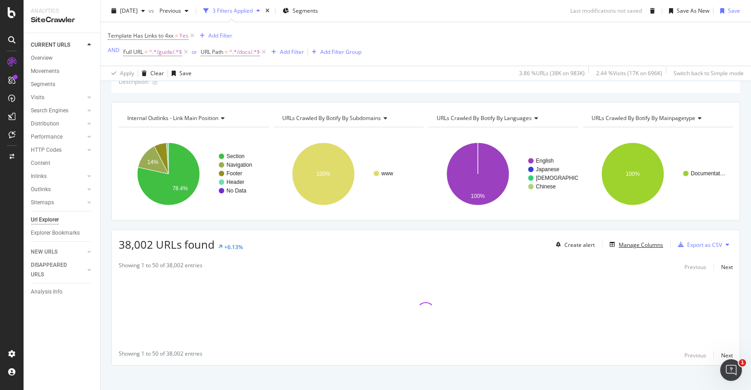
scroll to position [52, 0]
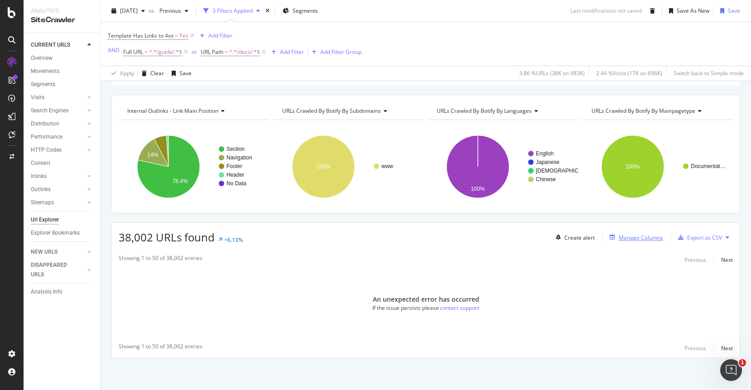
click at [662, 236] on div "Manage Columns" at bounding box center [640, 238] width 44 height 8
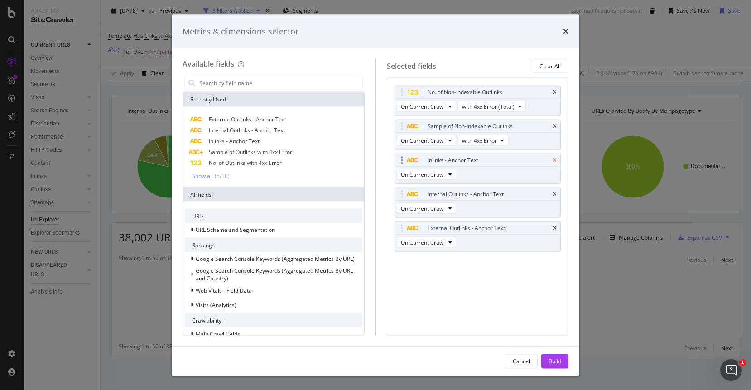
click at [556, 158] on icon "times" at bounding box center [554, 160] width 4 height 5
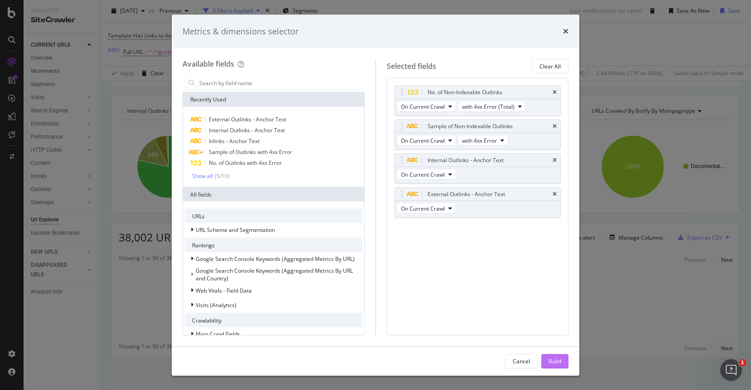
click at [558, 358] on div "Build" at bounding box center [554, 361] width 13 height 8
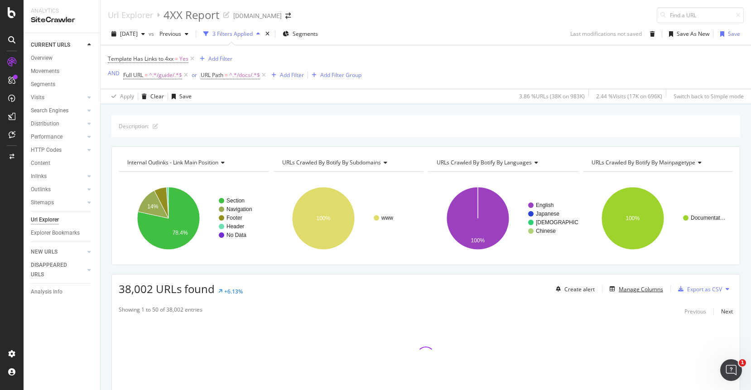
scroll to position [52, 0]
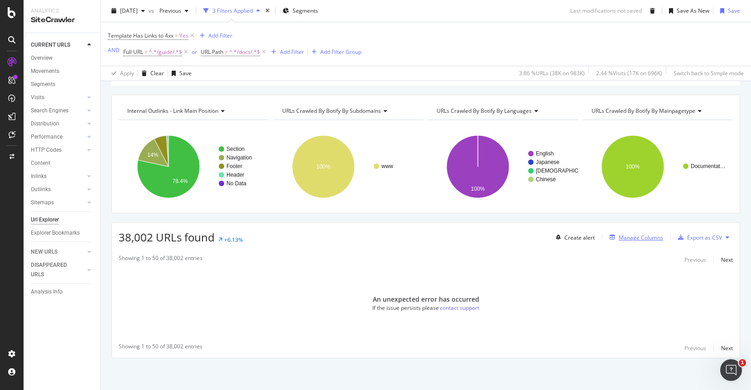
click at [628, 234] on div "Manage Columns" at bounding box center [640, 238] width 44 height 8
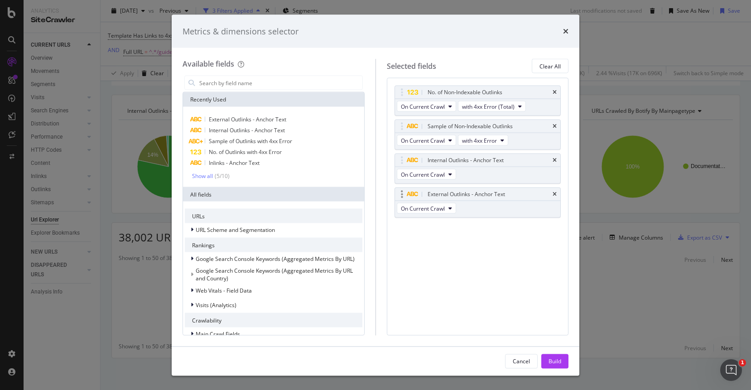
click at [557, 198] on div "External Outlinks - Anchor Text" at bounding box center [478, 194] width 166 height 13
click at [556, 194] on div "External Outlinks - Anchor Text" at bounding box center [478, 194] width 166 height 13
click at [552, 193] on icon "times" at bounding box center [554, 194] width 4 height 5
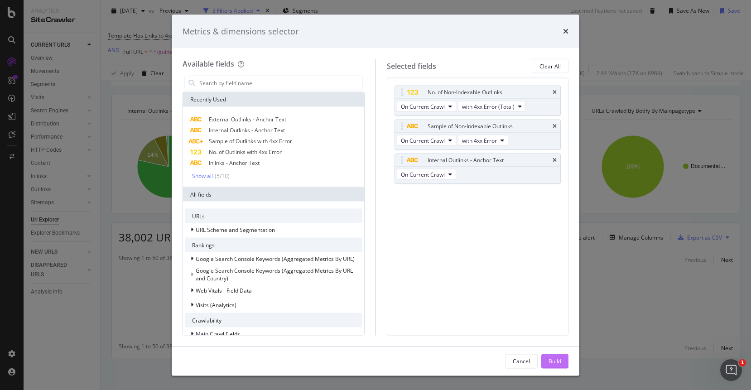
click at [556, 364] on div "Build" at bounding box center [554, 361] width 13 height 14
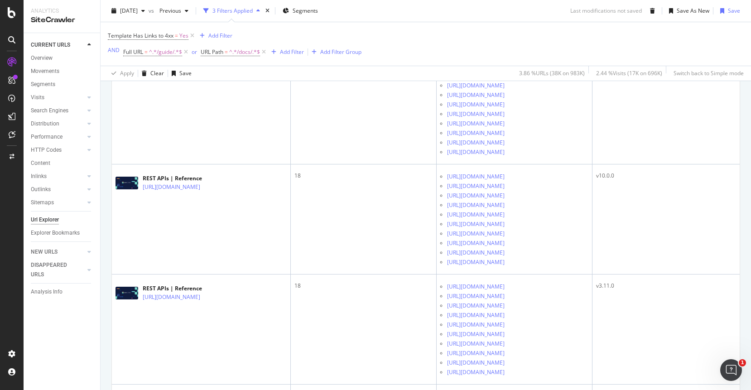
scroll to position [1173, 0]
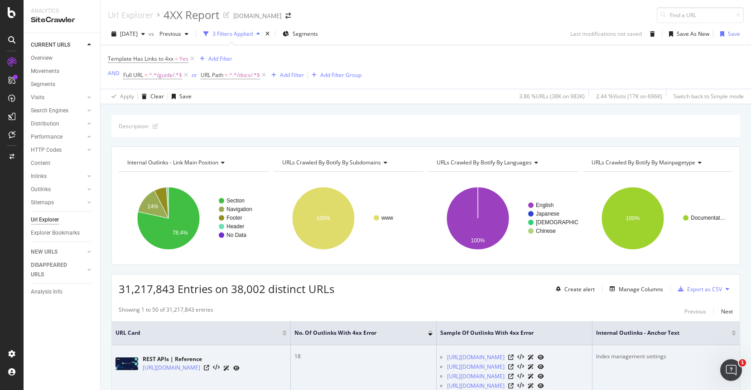
scroll to position [147, 0]
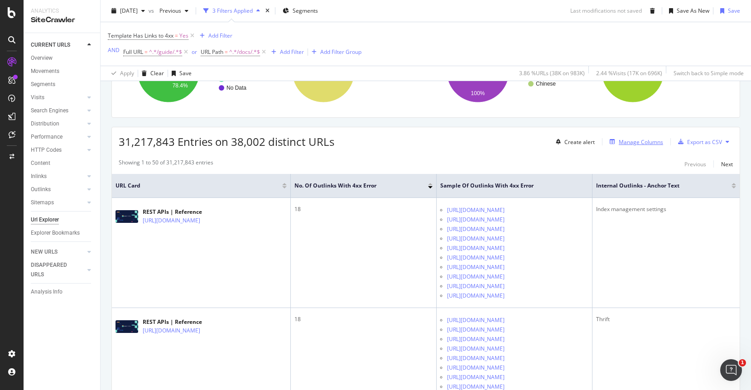
click at [655, 144] on div "Manage Columns" at bounding box center [640, 142] width 44 height 8
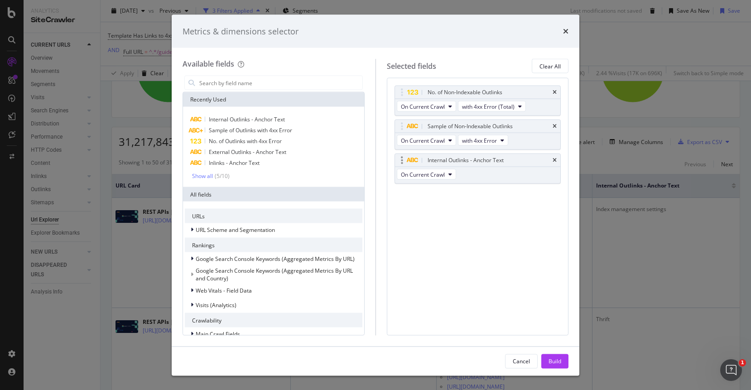
click at [557, 159] on div "Internal Outlinks - Anchor Text" at bounding box center [478, 160] width 166 height 13
click at [555, 158] on icon "times" at bounding box center [554, 160] width 4 height 5
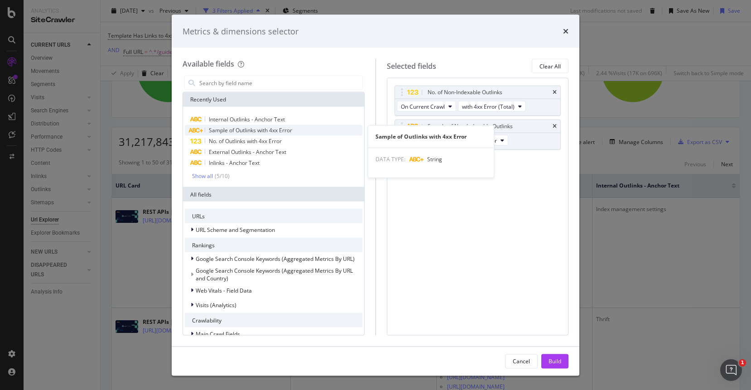
click at [287, 133] on span "Sample of Outlinks with 4xx Error" at bounding box center [250, 130] width 83 height 8
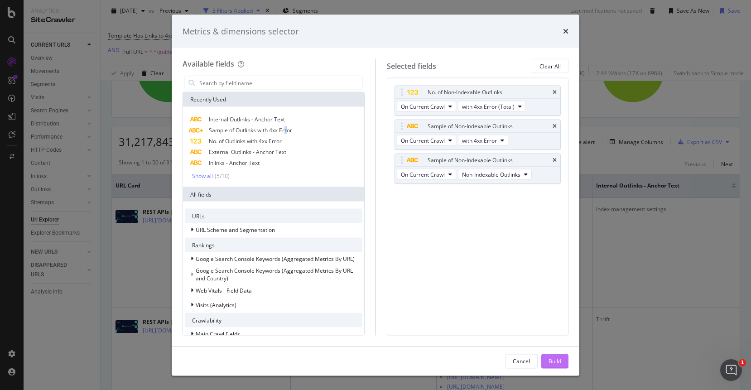
click at [557, 363] on div "Build" at bounding box center [554, 361] width 13 height 8
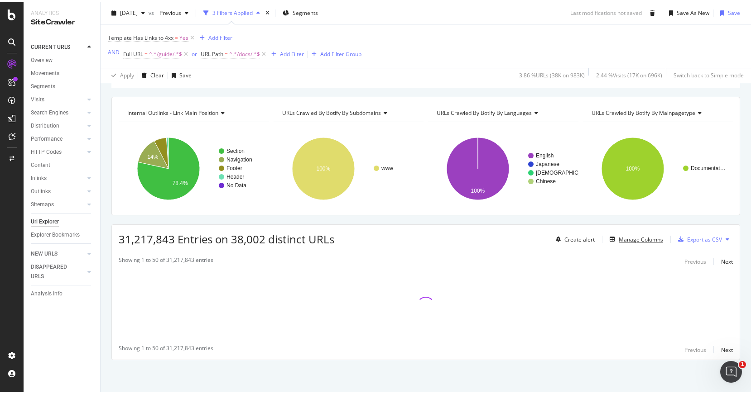
scroll to position [52, 0]
